Goal: Check status: Check status

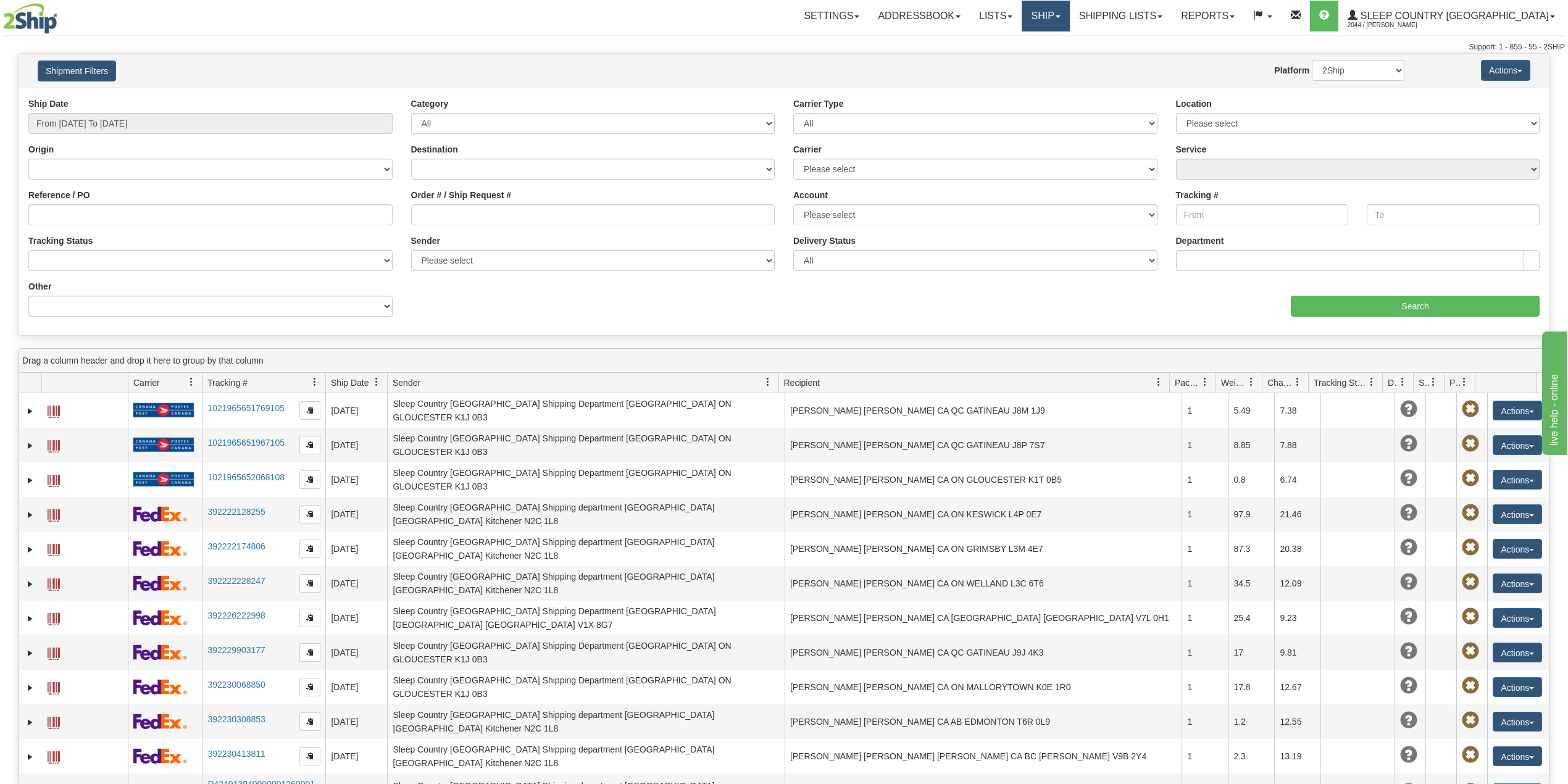
click at [1069, 20] on link "Ship" at bounding box center [1045, 16] width 48 height 31
click at [1057, 61] on span "OnHold / Order Queue" at bounding box center [1013, 60] width 87 height 10
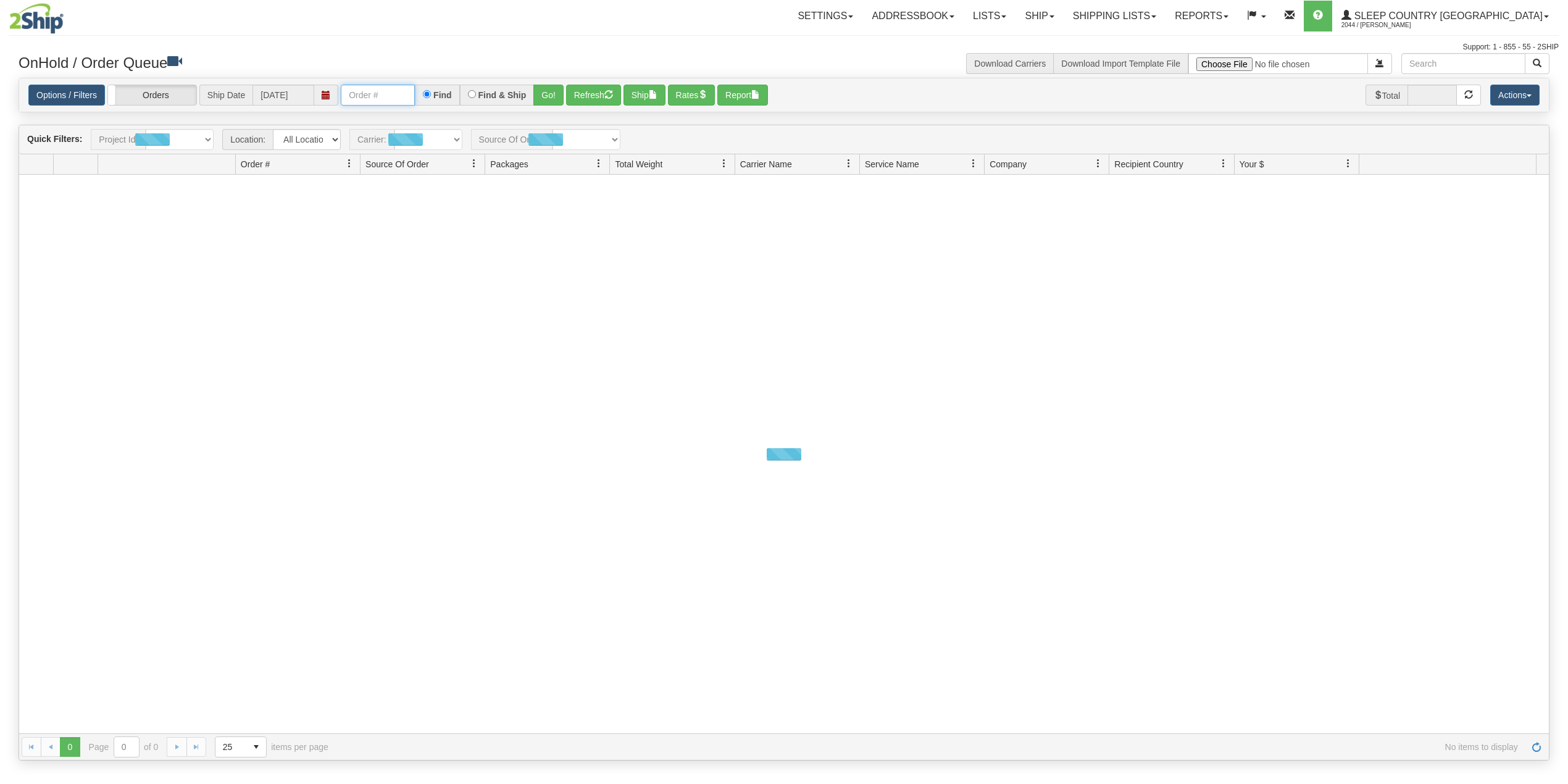
drag, startPoint x: 0, startPoint y: 0, endPoint x: 381, endPoint y: 95, distance: 392.7
click at [381, 95] on input "text" at bounding box center [378, 95] width 74 height 21
paste input "9000I003848"
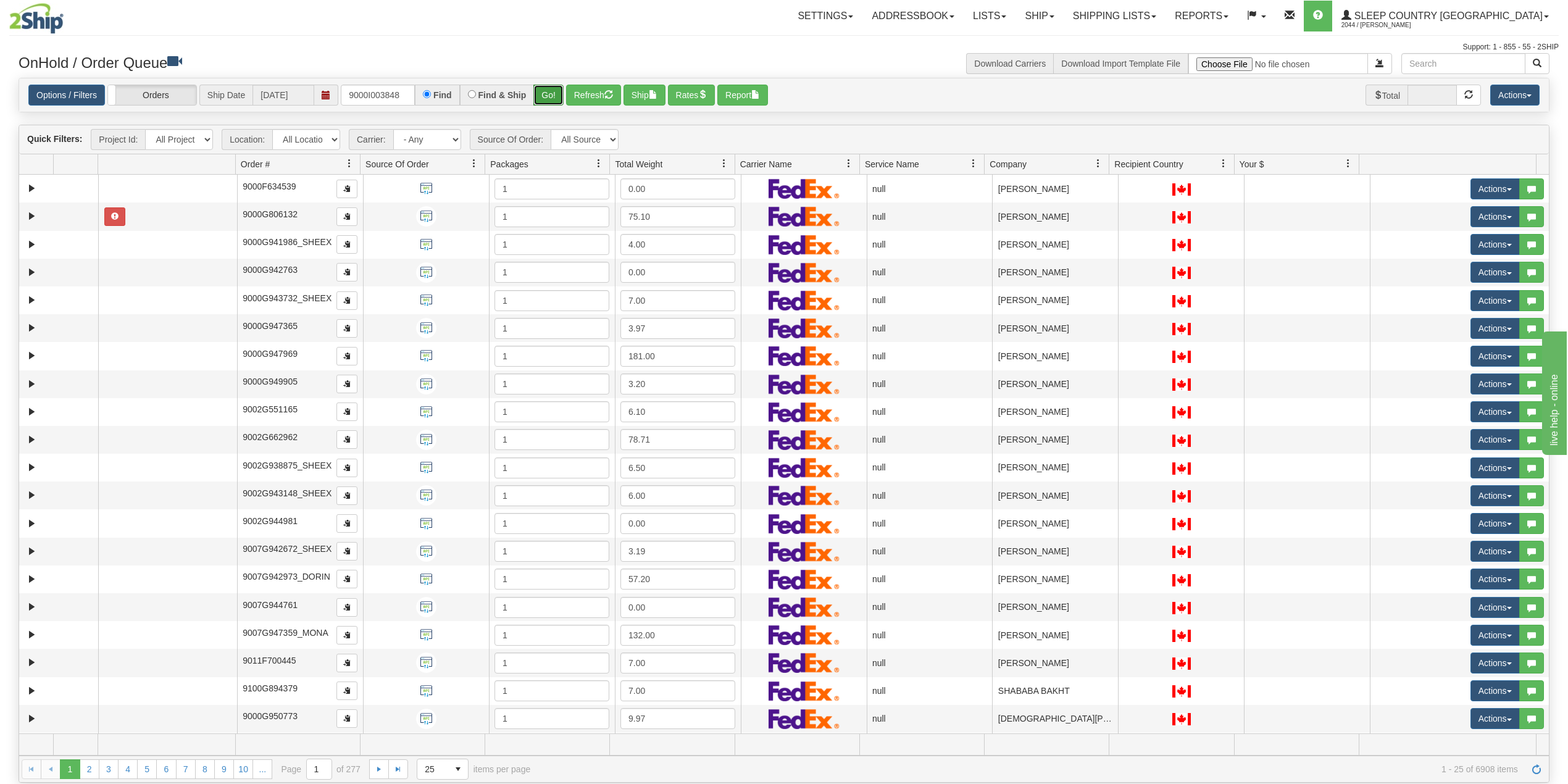
click at [551, 90] on button "Go!" at bounding box center [548, 95] width 30 height 21
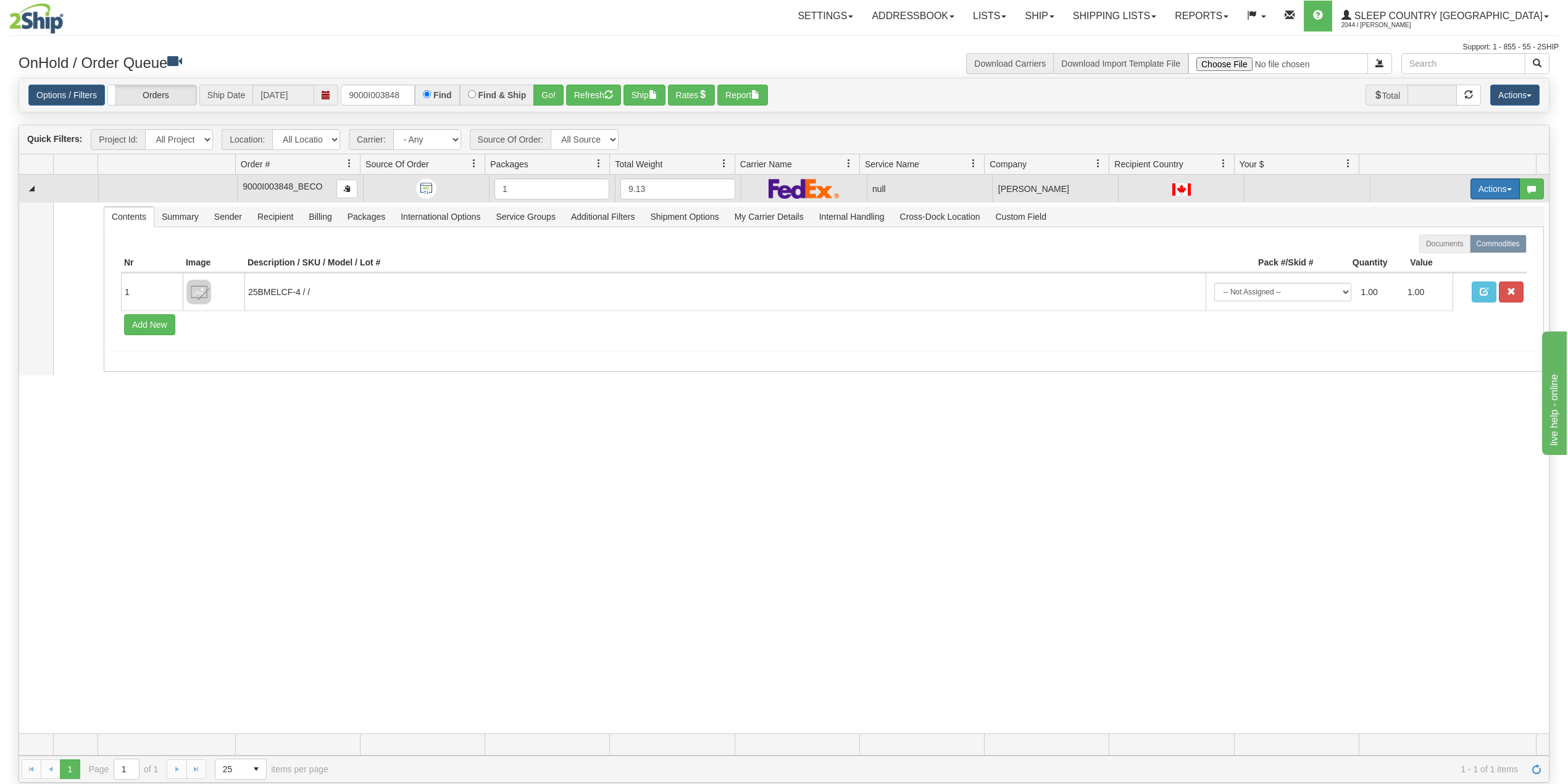
click at [1487, 181] on button "Actions" at bounding box center [1495, 189] width 50 height 21
click at [1435, 275] on span "Delete" at bounding box center [1442, 277] width 33 height 10
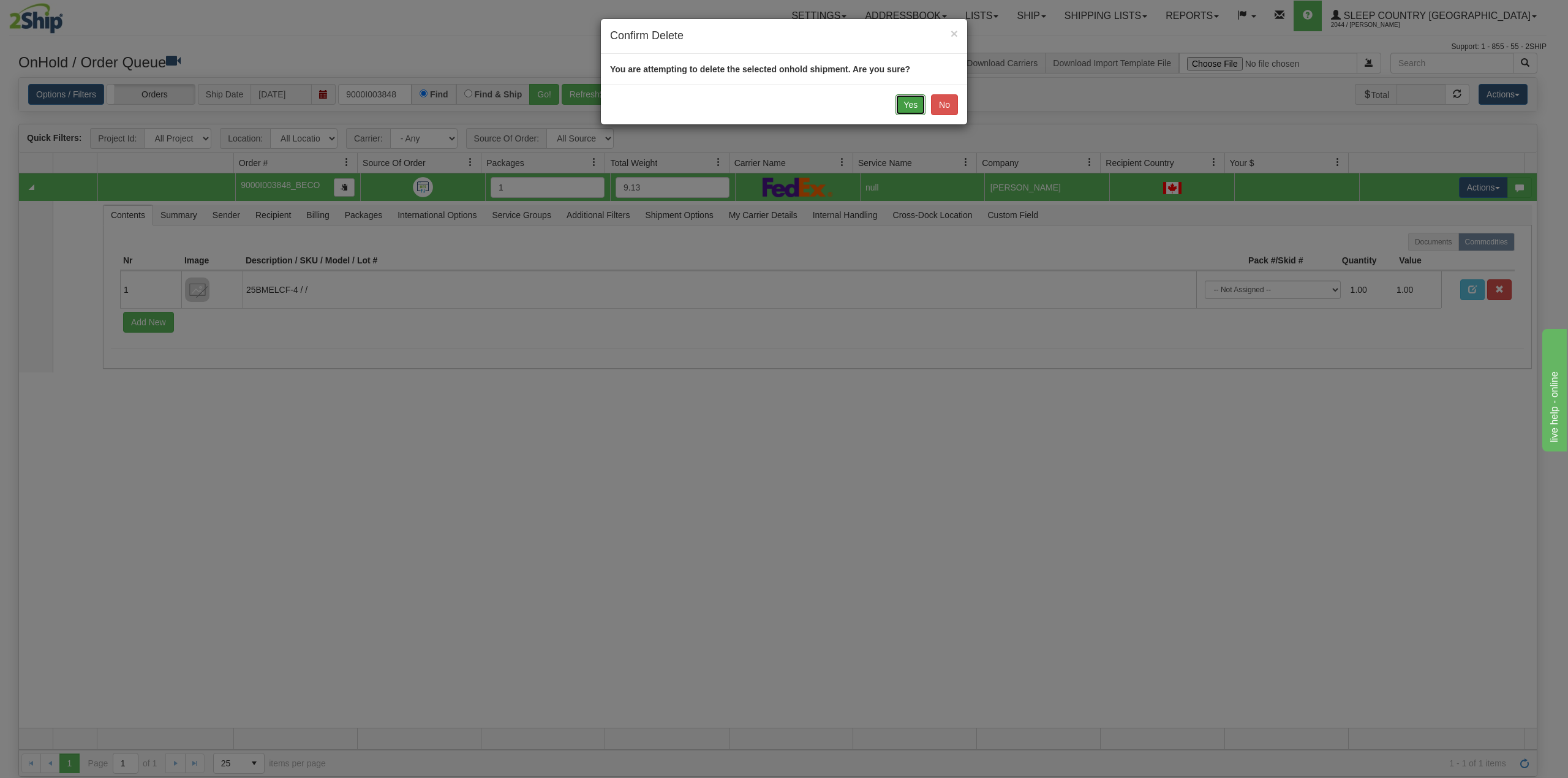
click at [903, 103] on button "Yes" at bounding box center [910, 105] width 30 height 21
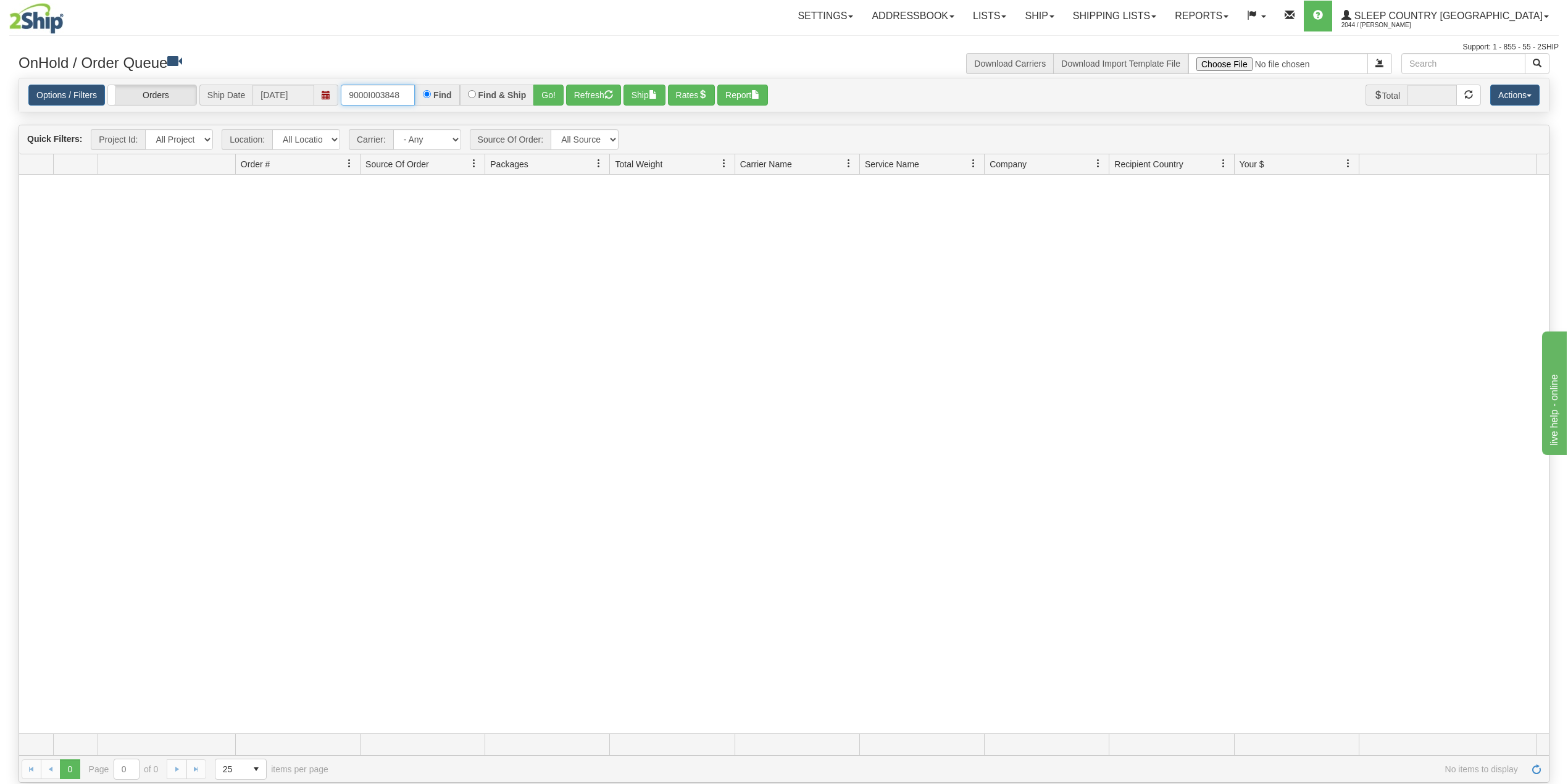
click at [391, 102] on input "9000I003848" at bounding box center [378, 95] width 74 height 21
paste input "H990700"
type input "9000H990700"
click at [548, 89] on button "Go!" at bounding box center [548, 95] width 30 height 21
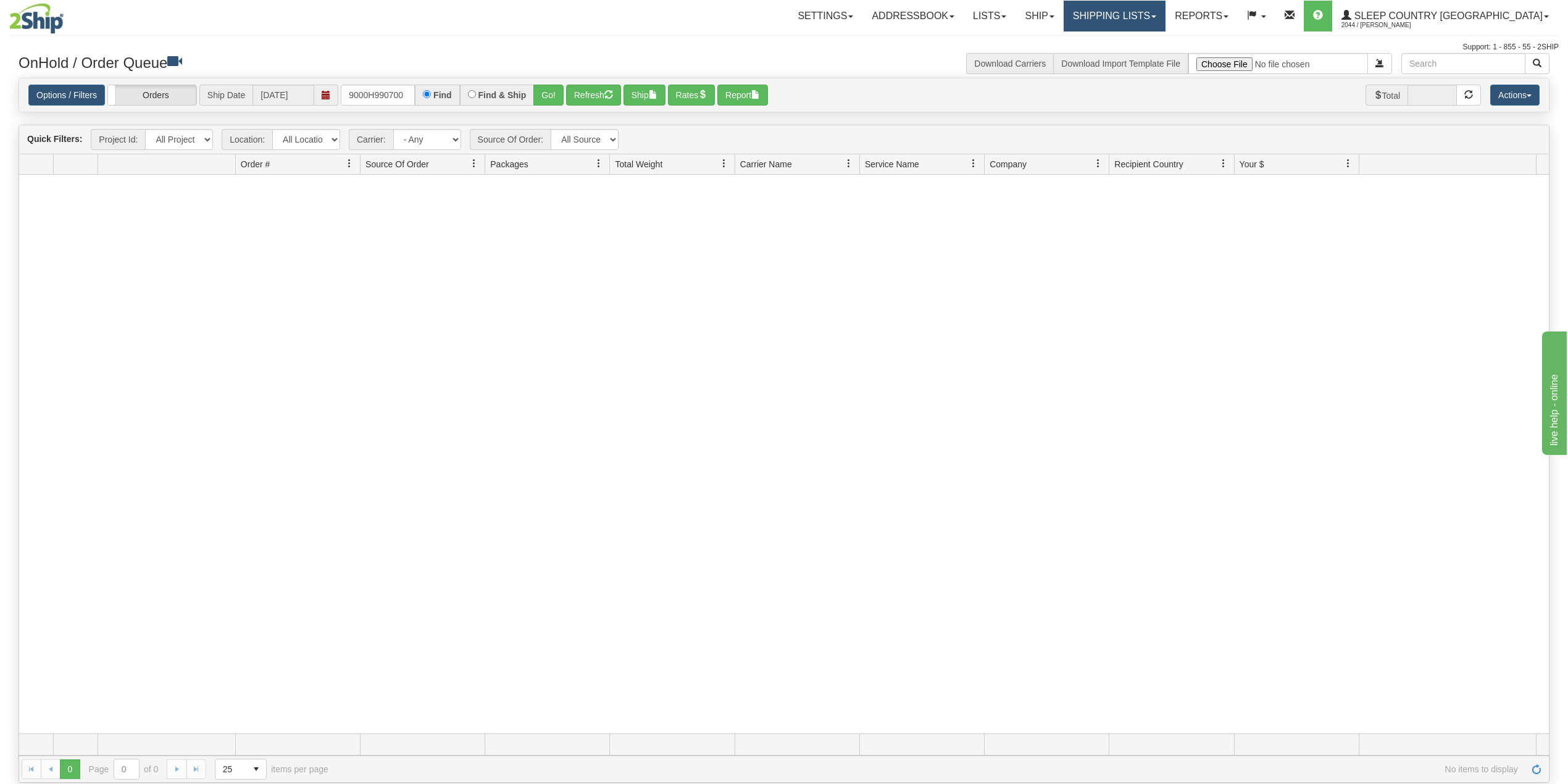
click at [1161, 13] on link "Shipping lists" at bounding box center [1115, 16] width 102 height 31
click at [1141, 60] on span "Search Shipment History" at bounding box center [1105, 60] width 95 height 10
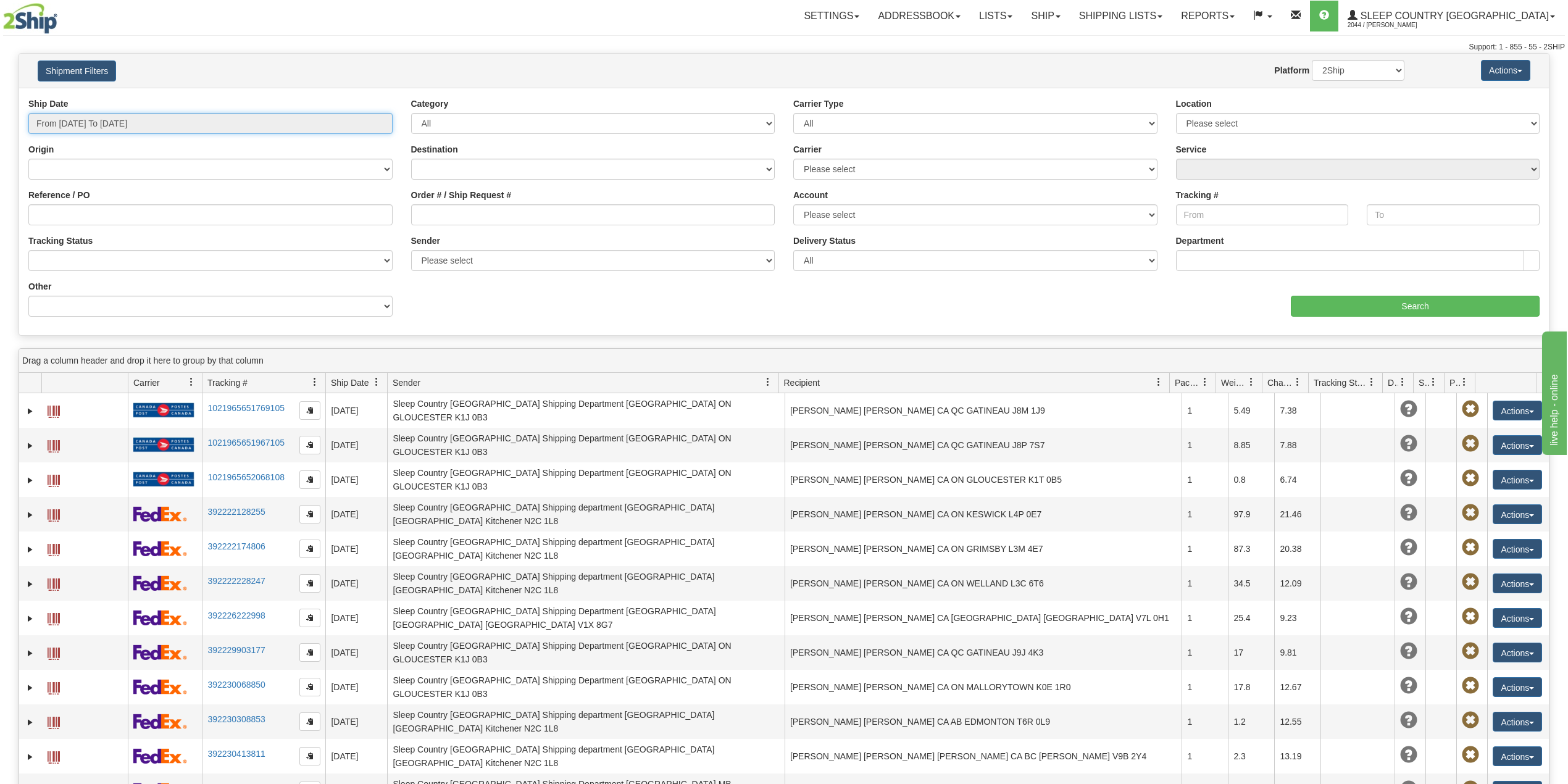
click at [198, 121] on input "From [DATE] To [DATE]" at bounding box center [210, 123] width 364 height 21
click at [94, 211] on li "Last 30 Days" at bounding box center [83, 213] width 99 height 17
type input "From 07/20/2025 To 08/18/2025"
click at [94, 212] on input "Reference / PO" at bounding box center [210, 215] width 364 height 21
paste input "9000H990700"
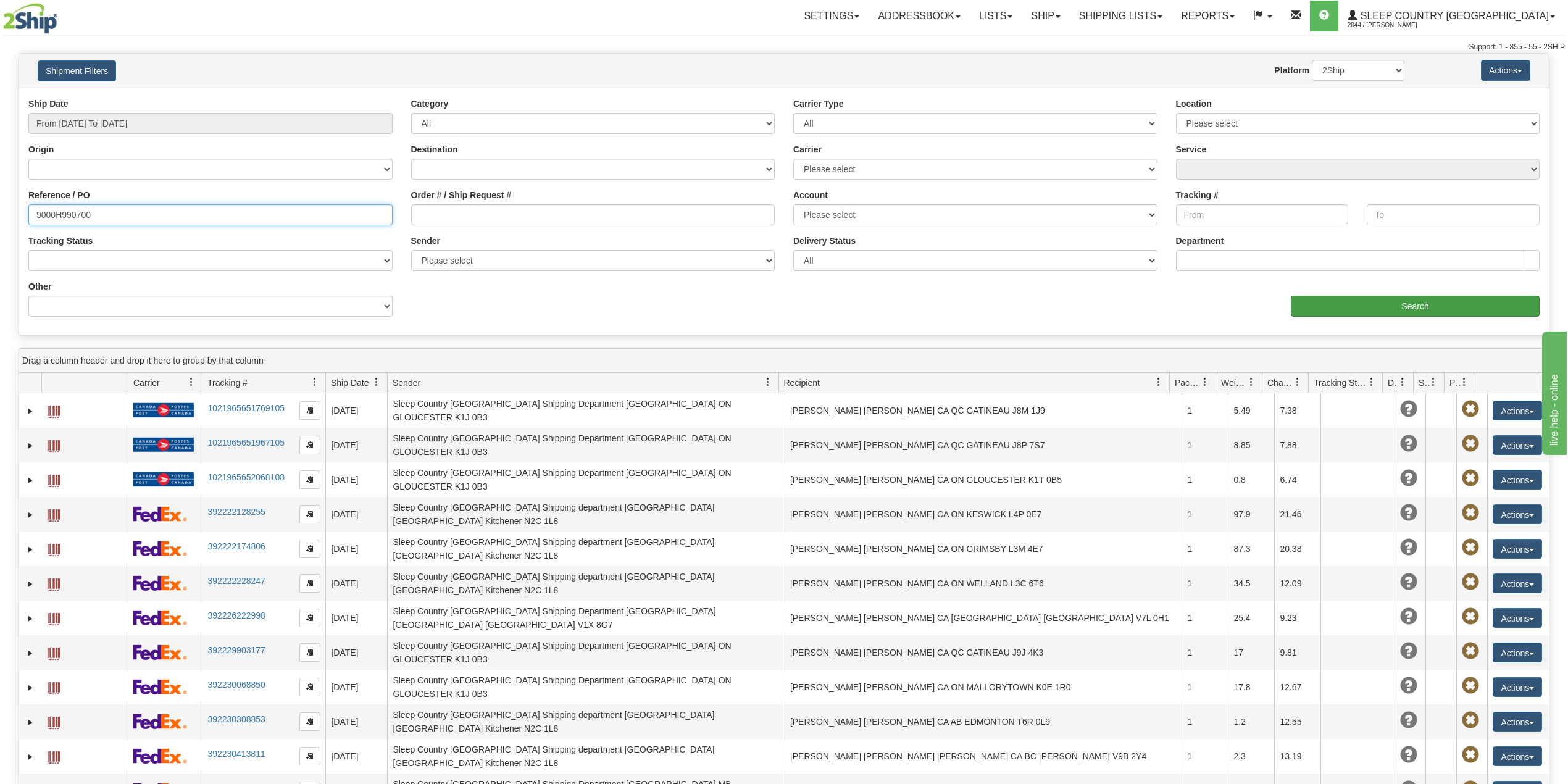
type input "9000H990700"
click at [1353, 305] on input "Search" at bounding box center [1415, 306] width 249 height 21
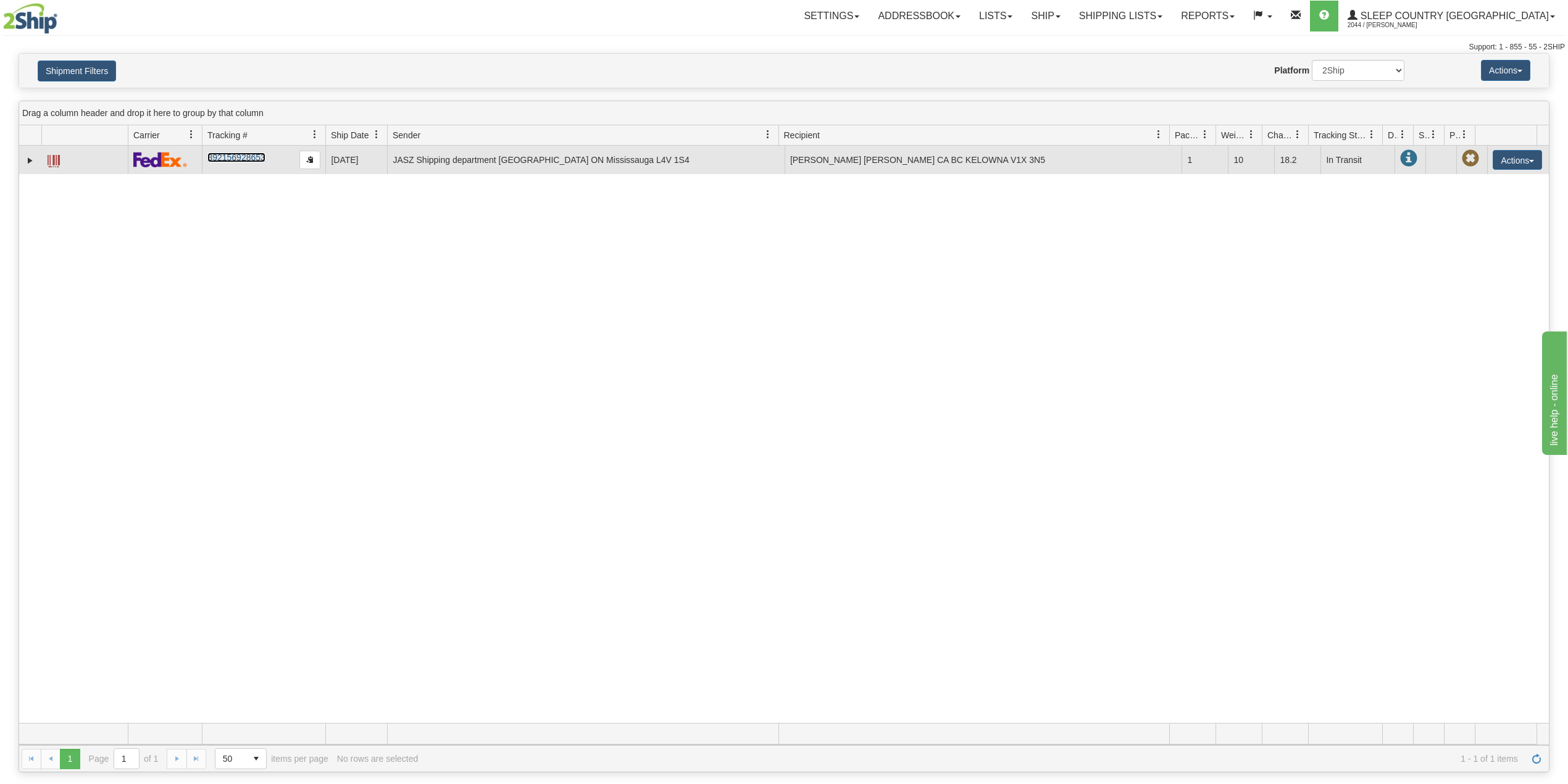
click at [249, 163] on link "392156928653" at bounding box center [236, 158] width 58 height 10
